Goal: Task Accomplishment & Management: Complete application form

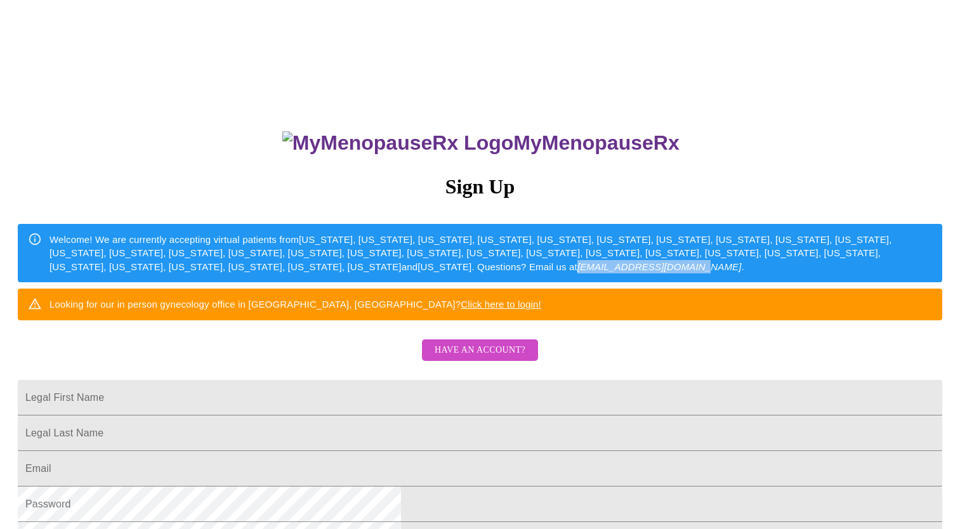
drag, startPoint x: 546, startPoint y: 301, endPoint x: 424, endPoint y: 306, distance: 121.9
click at [424, 278] on div "Welcome! We are currently accepting virtual patients from Alabama, Arizona, Col…" at bounding box center [490, 253] width 882 height 51
copy em "[EMAIL_ADDRESS][DOMAIN_NAME]"
